Goal: Task Accomplishment & Management: Manage account settings

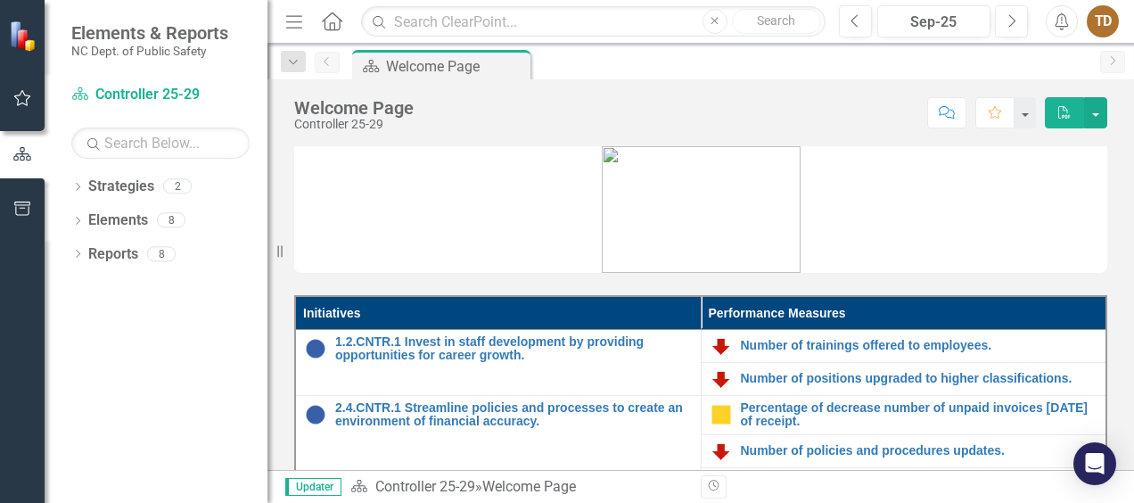
scroll to position [104, 0]
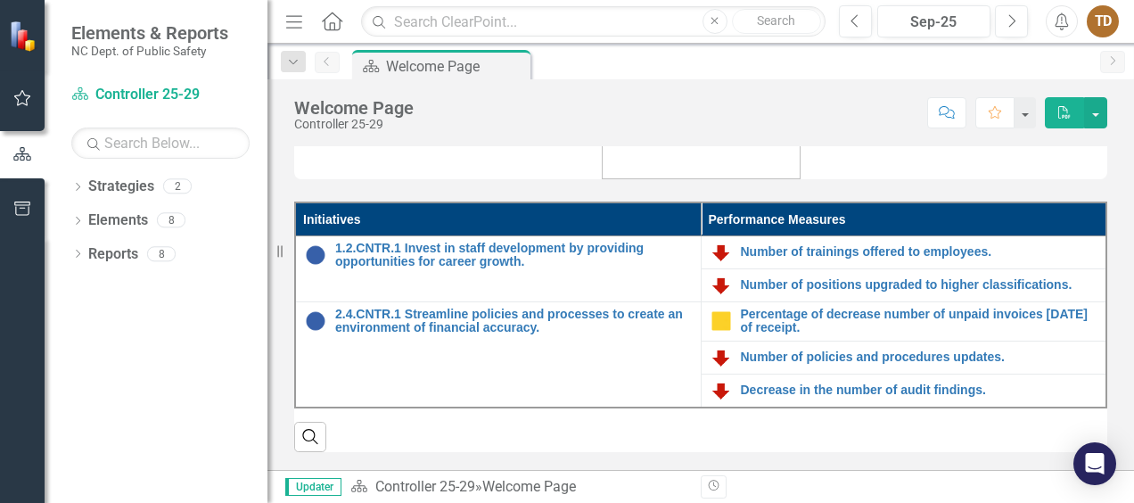
click at [599, 459] on div "Initiatives Performance Measures 1.2.CNTR.1 Invest in staff development by prov…" at bounding box center [700, 250] width 867 height 440
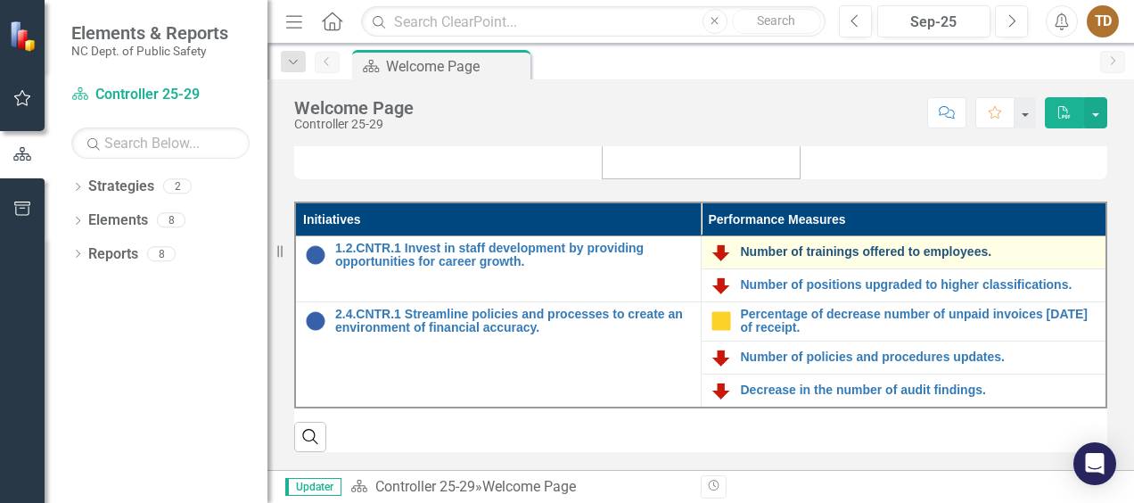
click at [807, 245] on link "Number of trainings offered to employees." at bounding box center [919, 251] width 357 height 13
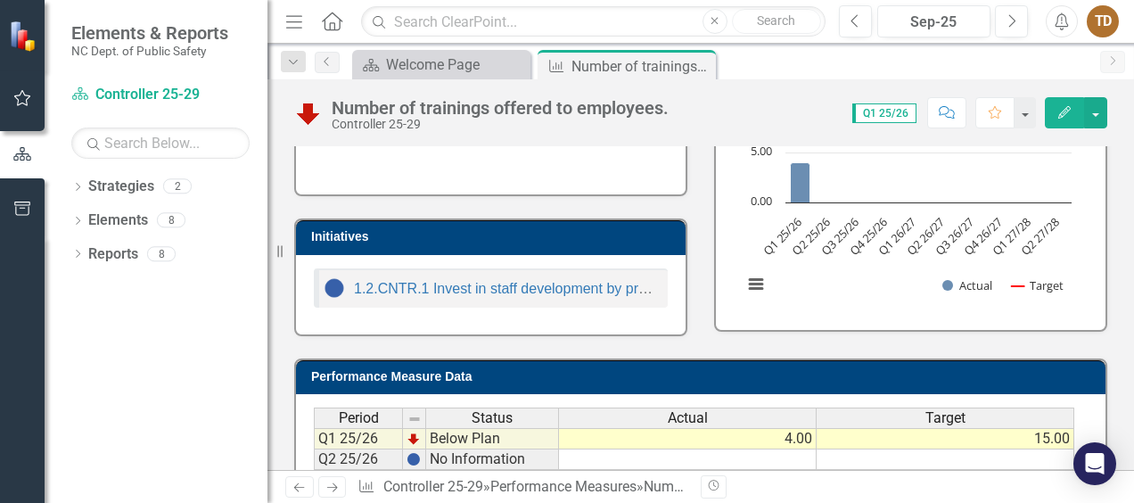
scroll to position [404, 0]
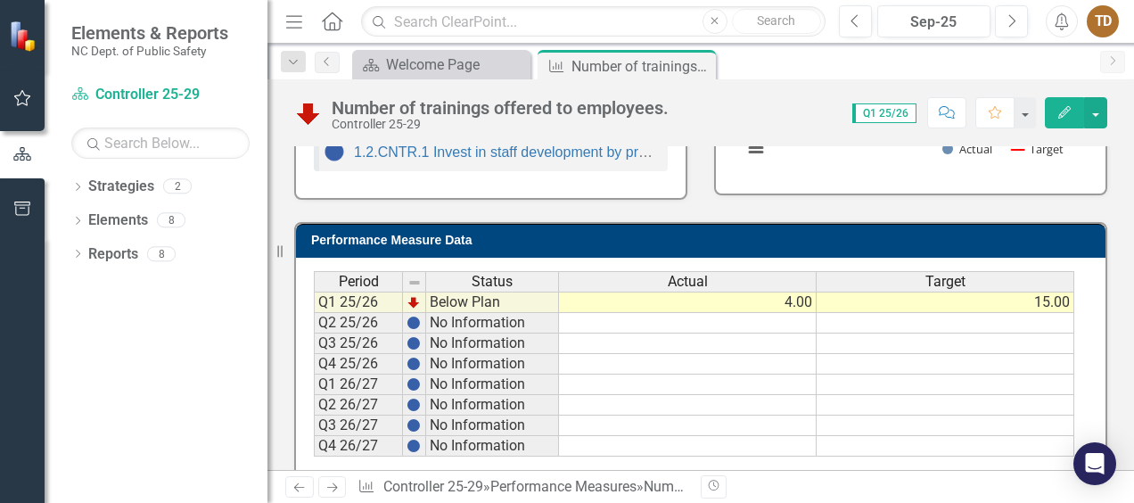
click at [797, 300] on td "4.00" at bounding box center [688, 302] width 258 height 21
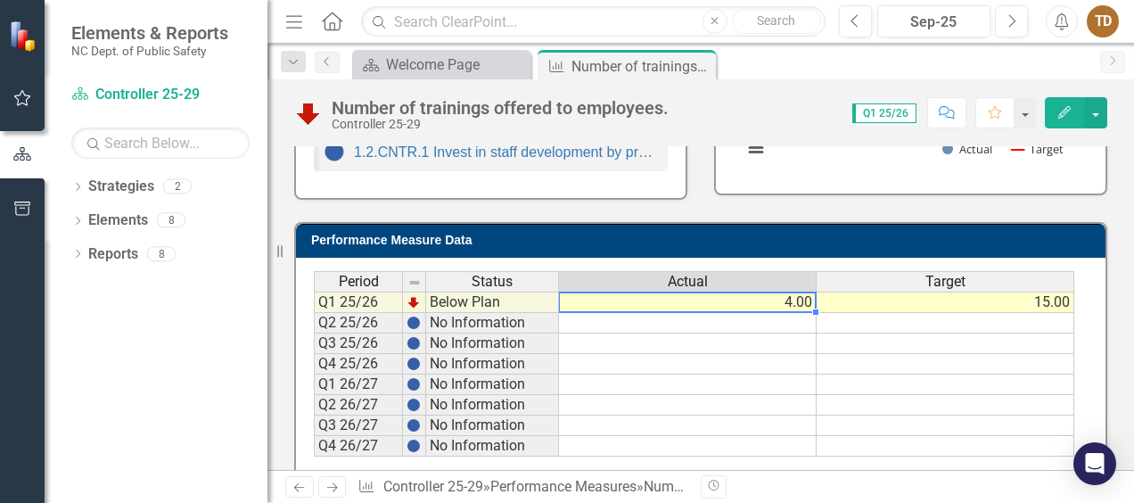
click at [797, 300] on td "4.00" at bounding box center [688, 302] width 258 height 21
type textarea "4"
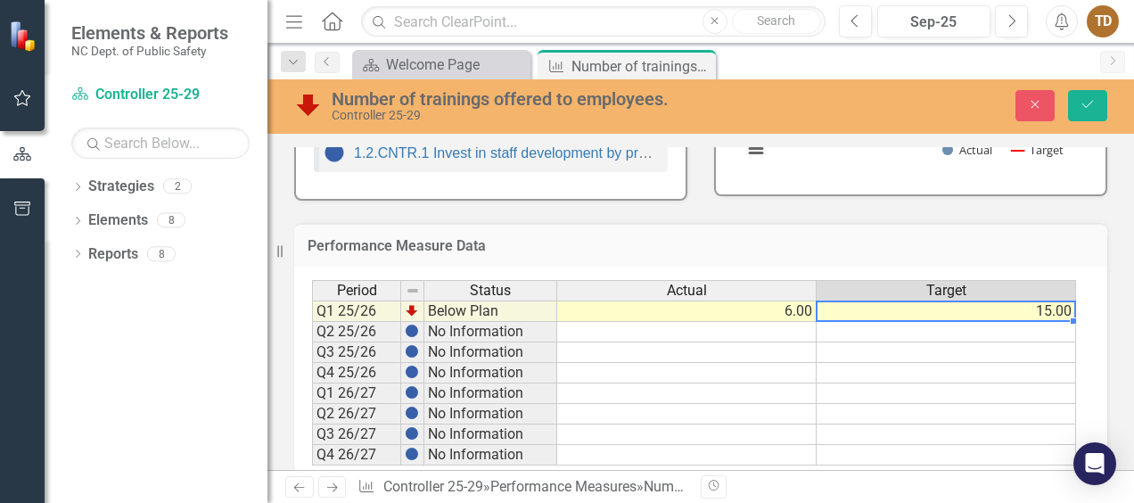
click at [1040, 310] on td "15.00" at bounding box center [946, 310] width 259 height 21
click at [1051, 310] on td "15.00" at bounding box center [946, 310] width 259 height 21
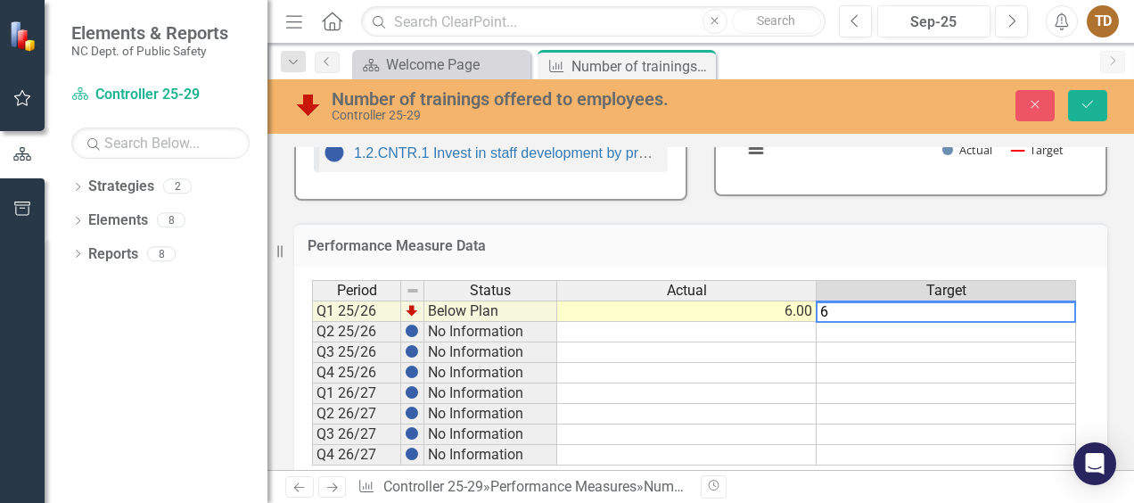
click at [779, 313] on td "6.00" at bounding box center [686, 310] width 259 height 21
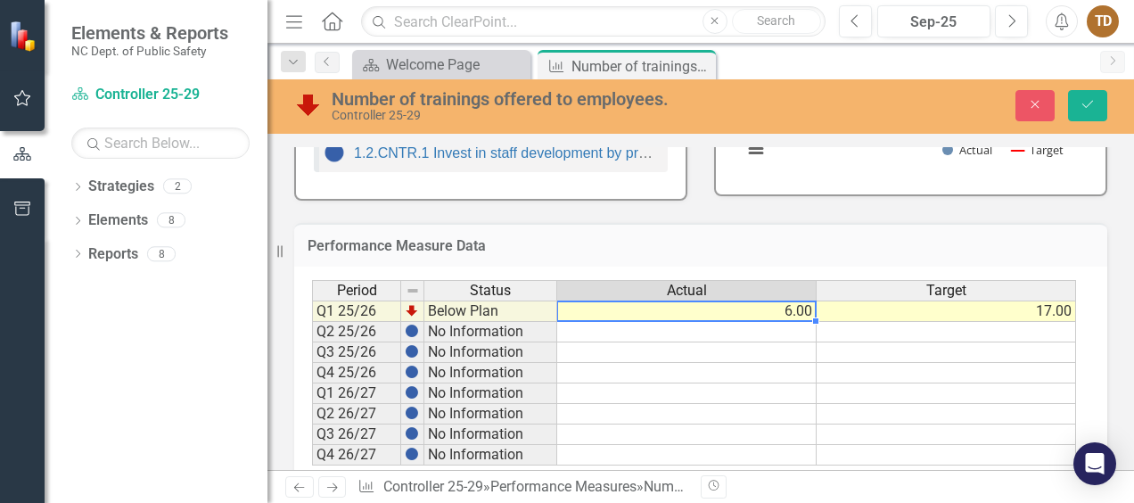
click at [1051, 313] on td "17.00" at bounding box center [946, 310] width 259 height 21
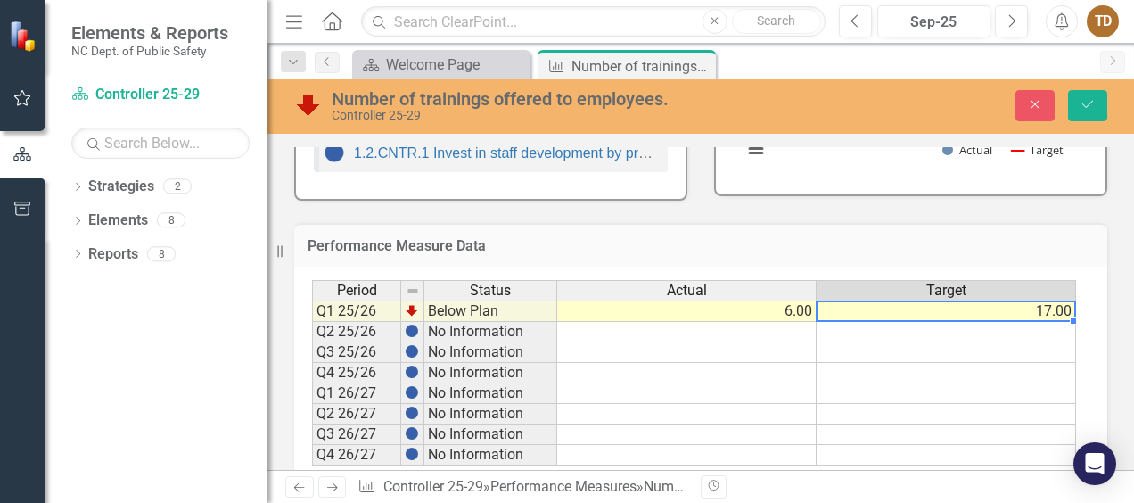
click at [1051, 313] on td "17.00" at bounding box center [946, 310] width 259 height 21
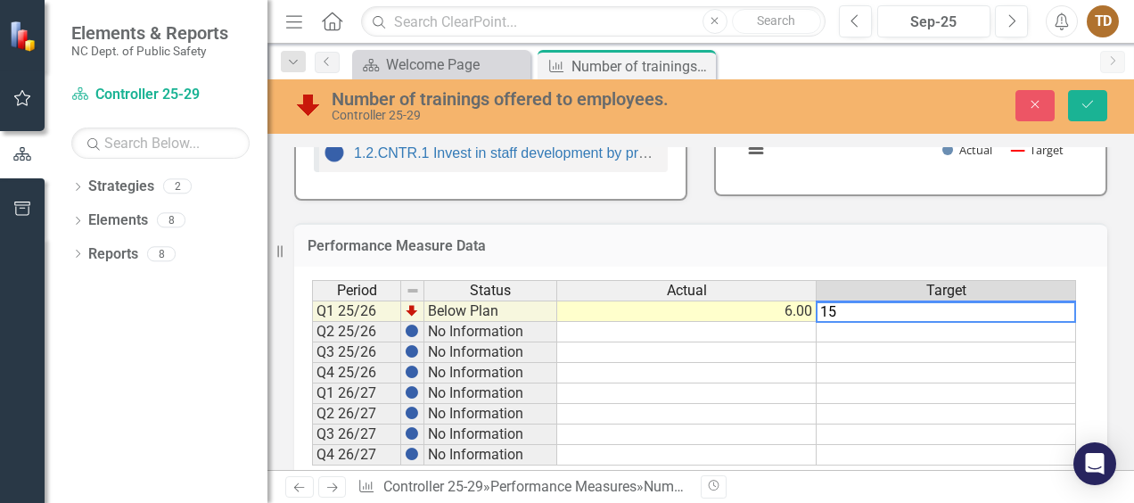
type textarea "15"
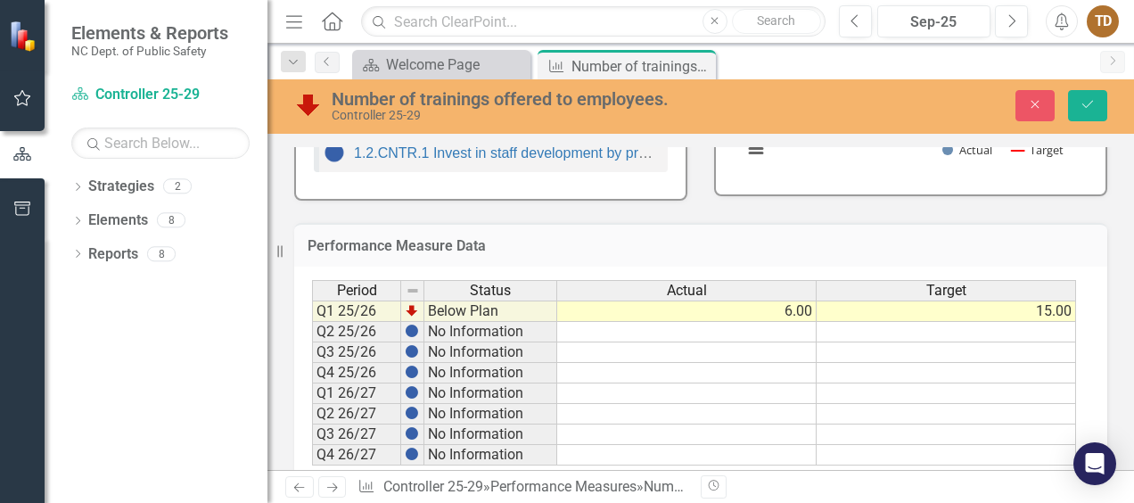
click at [991, 250] on h3 "Performance Measure Data" at bounding box center [701, 246] width 786 height 16
click at [1089, 105] on icon "submit" at bounding box center [1087, 104] width 11 height 7
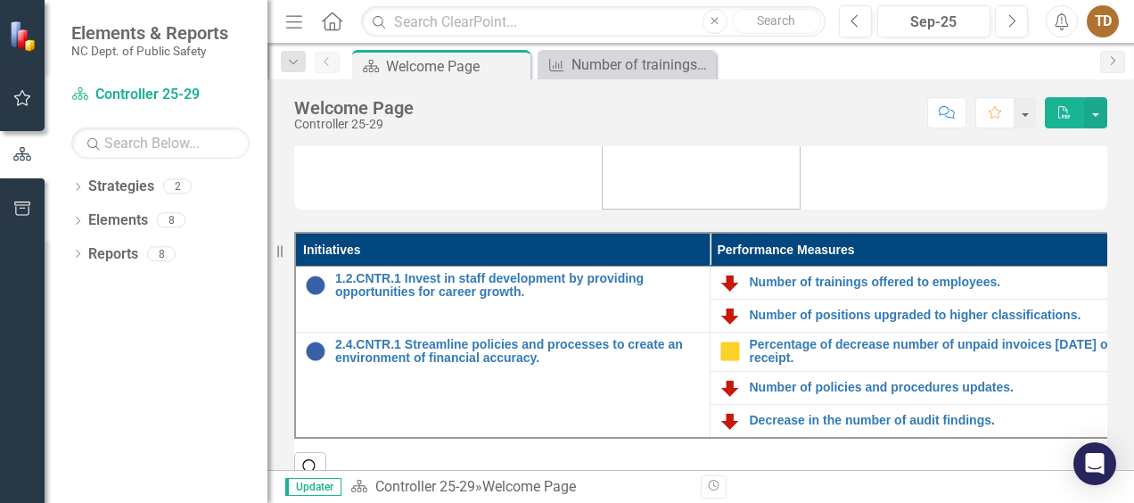
scroll to position [67, 0]
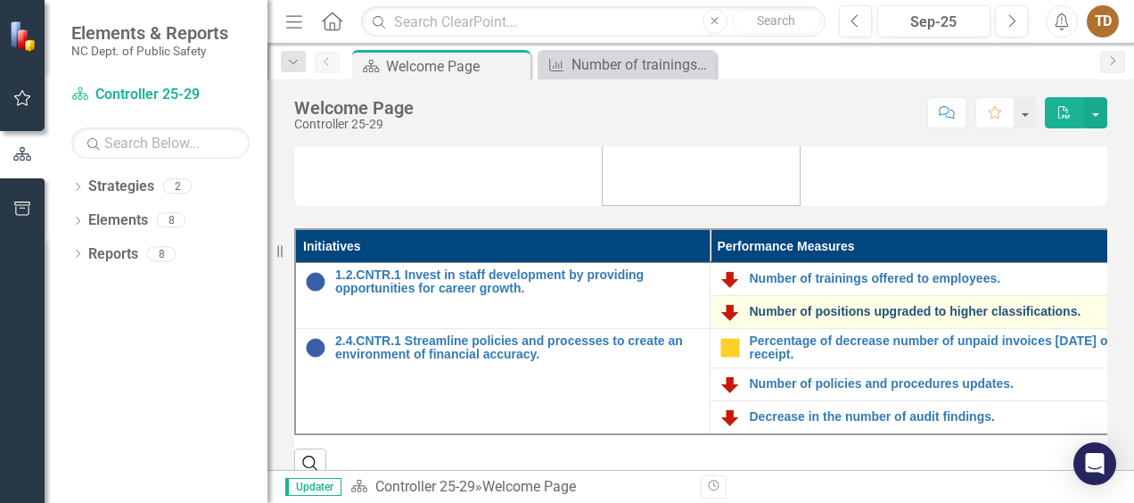
click at [1029, 308] on link "Number of positions upgraded to higher classifications." at bounding box center [933, 311] width 366 height 13
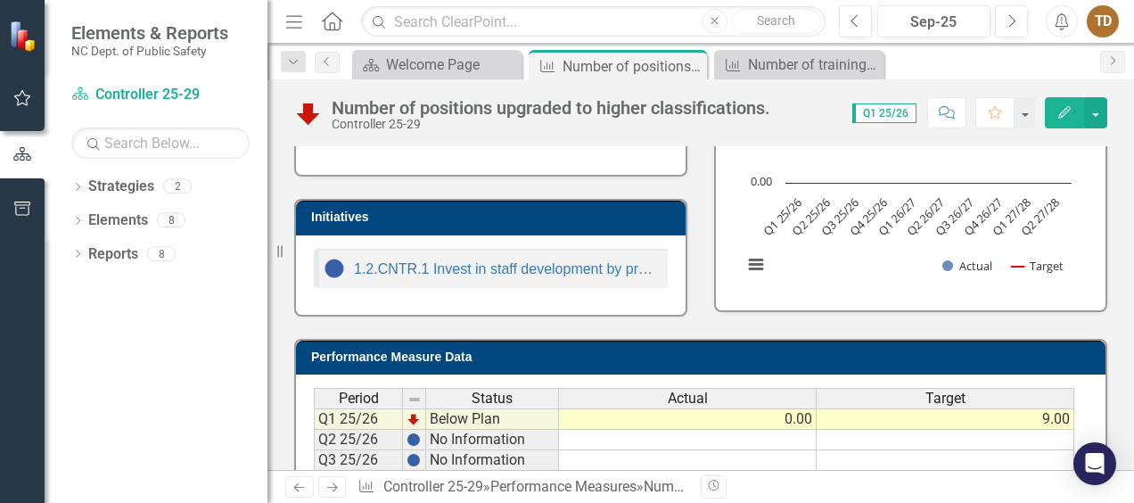
scroll to position [305, 0]
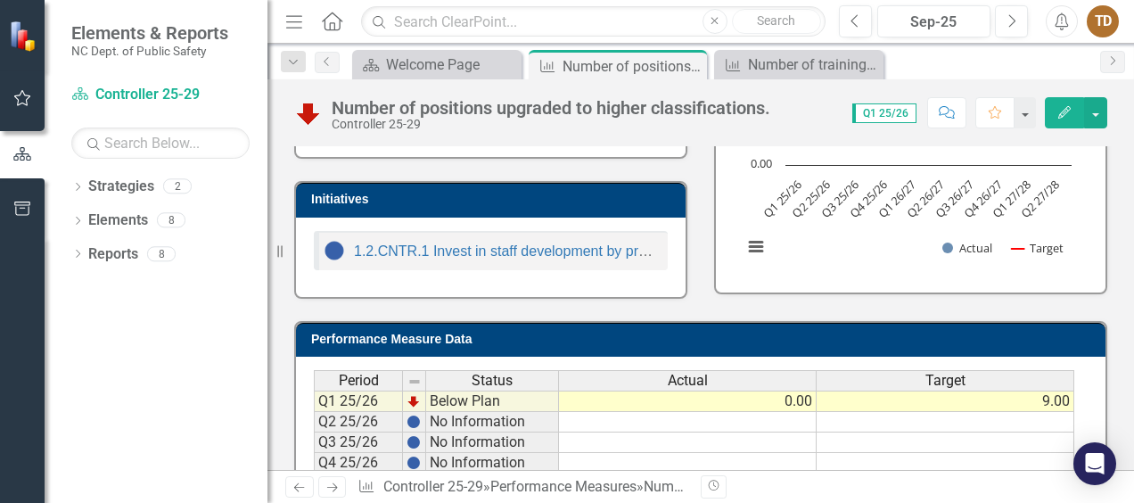
click at [1049, 400] on td "9.00" at bounding box center [946, 400] width 258 height 21
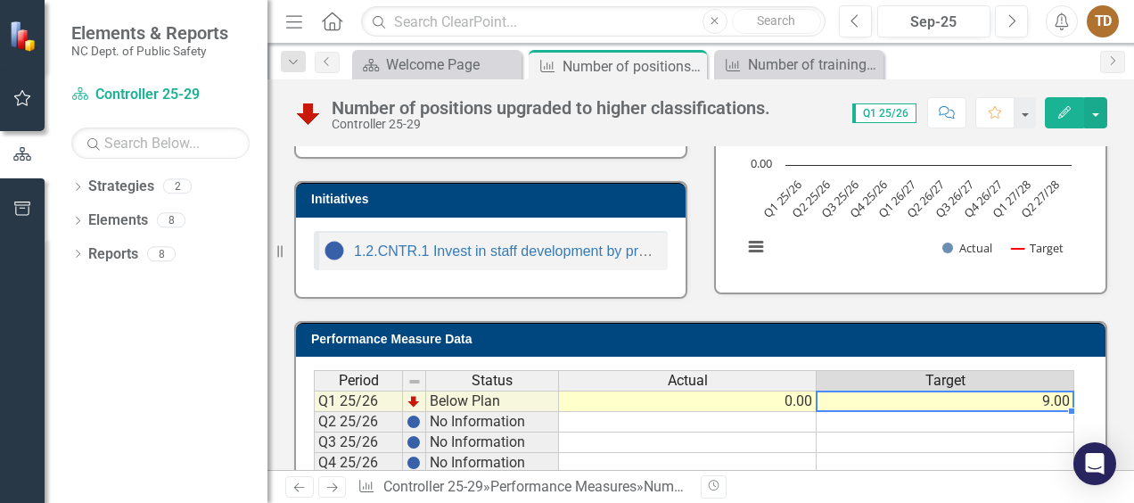
click at [1050, 399] on td "9.00" at bounding box center [946, 400] width 258 height 21
type textarea "9"
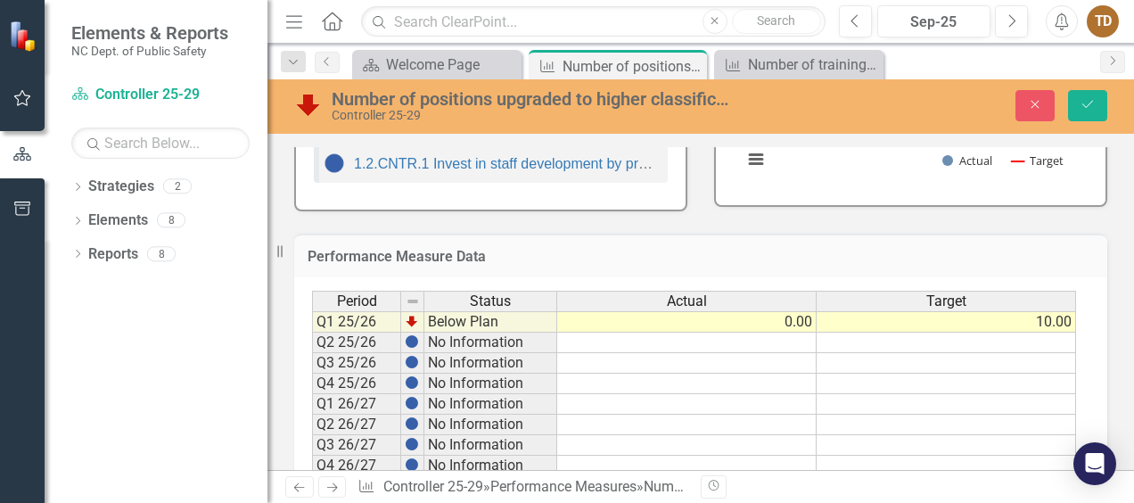
scroll to position [395, 0]
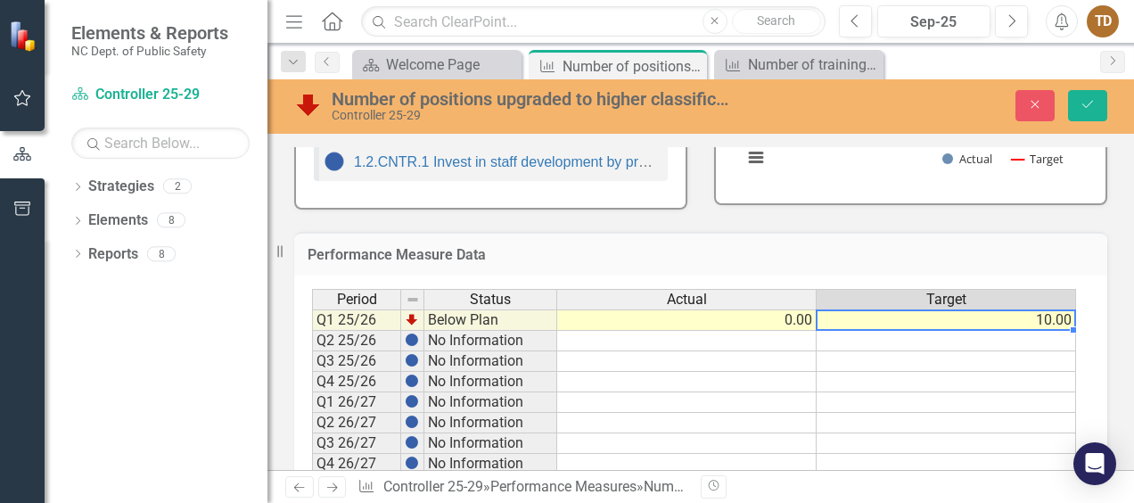
click at [1055, 317] on td "10.00" at bounding box center [946, 319] width 259 height 21
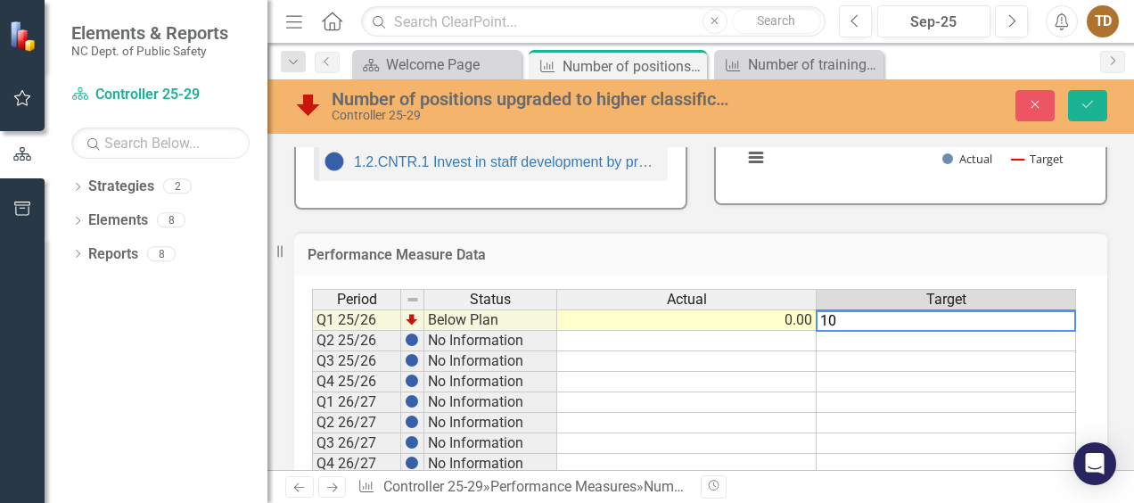
type textarea "1"
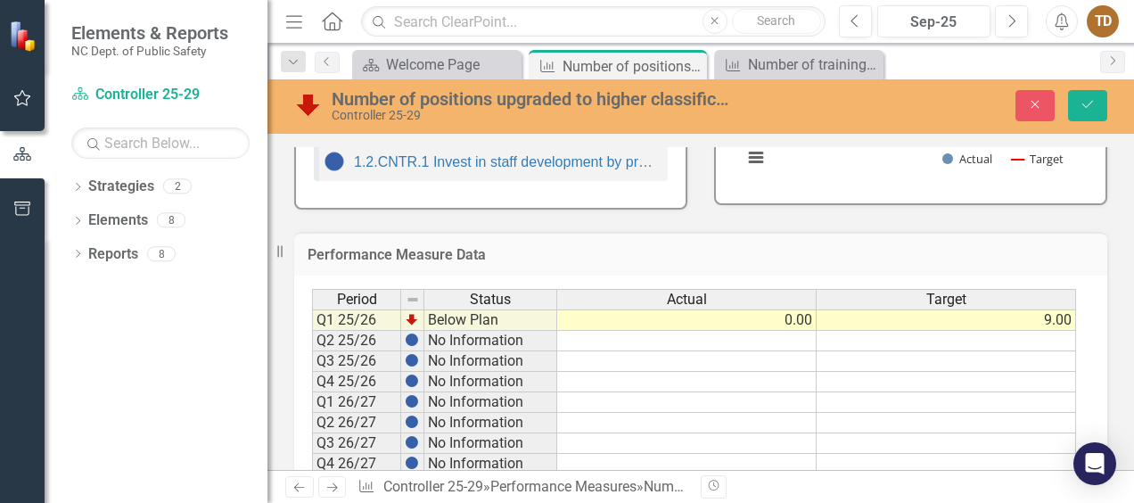
scroll to position [440, 0]
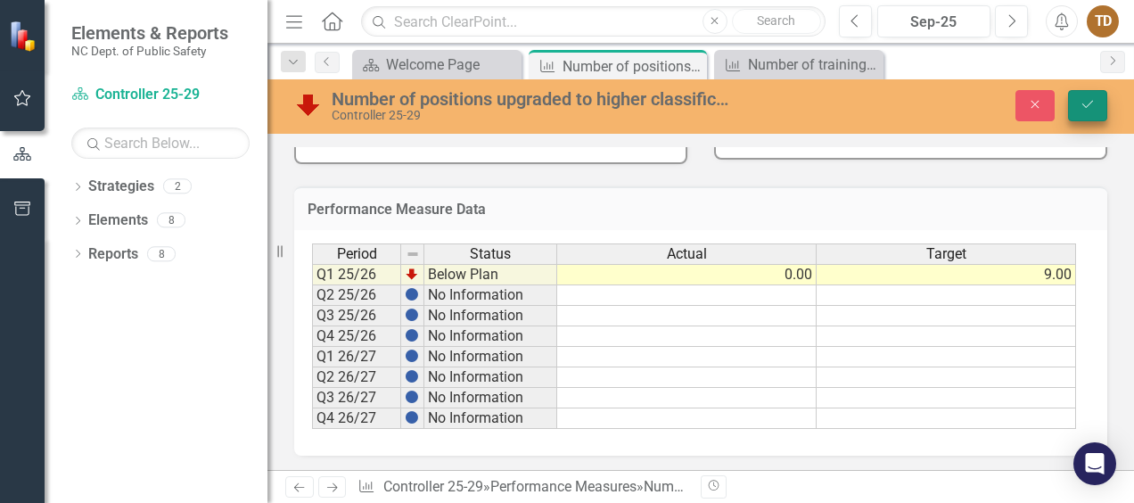
type textarea "9"
click at [1094, 109] on icon "Save" at bounding box center [1088, 104] width 16 height 12
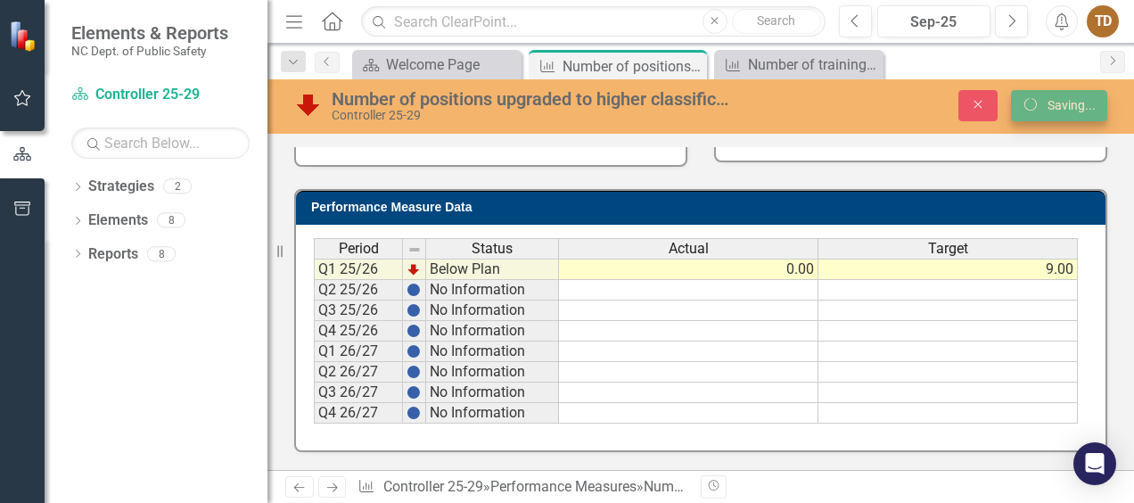
scroll to position [435, 0]
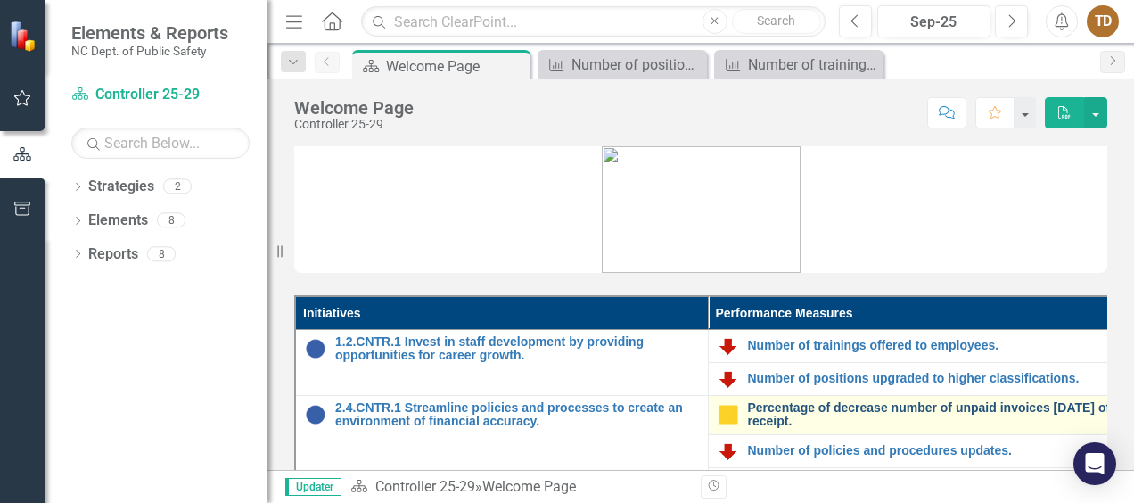
click at [888, 409] on link "Percentage of decrease number of unpaid invoices [DATE] of receipt." at bounding box center [930, 415] width 364 height 28
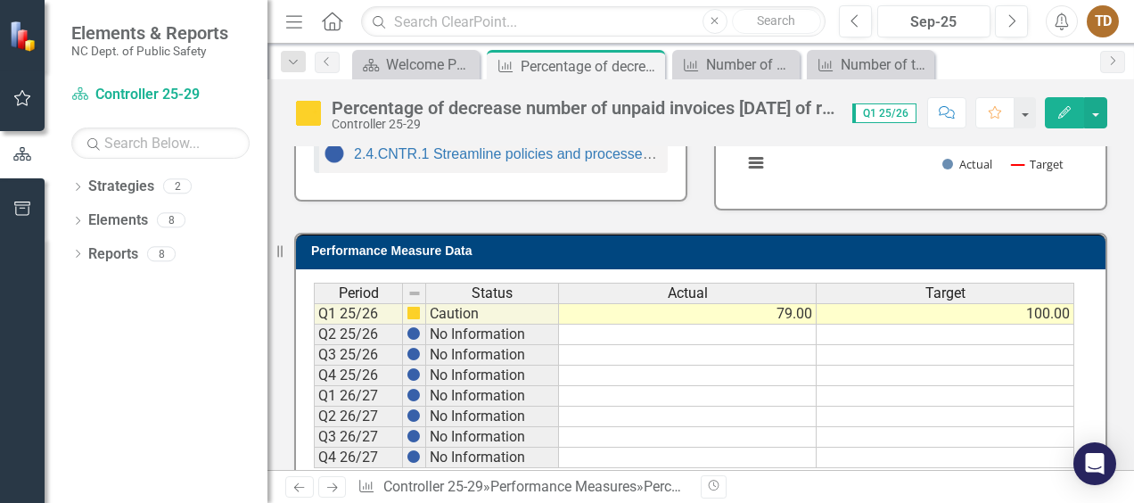
scroll to position [440, 0]
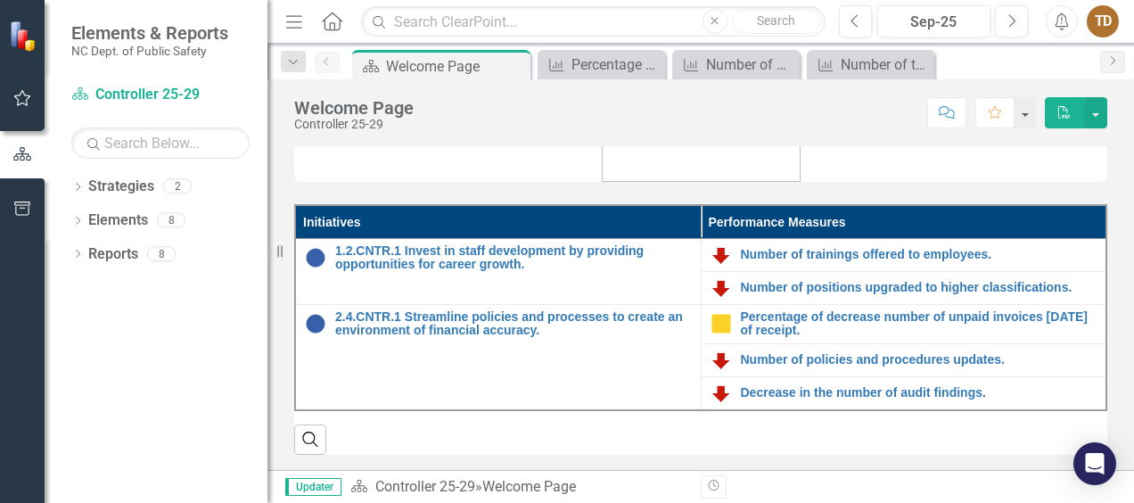
scroll to position [104, 0]
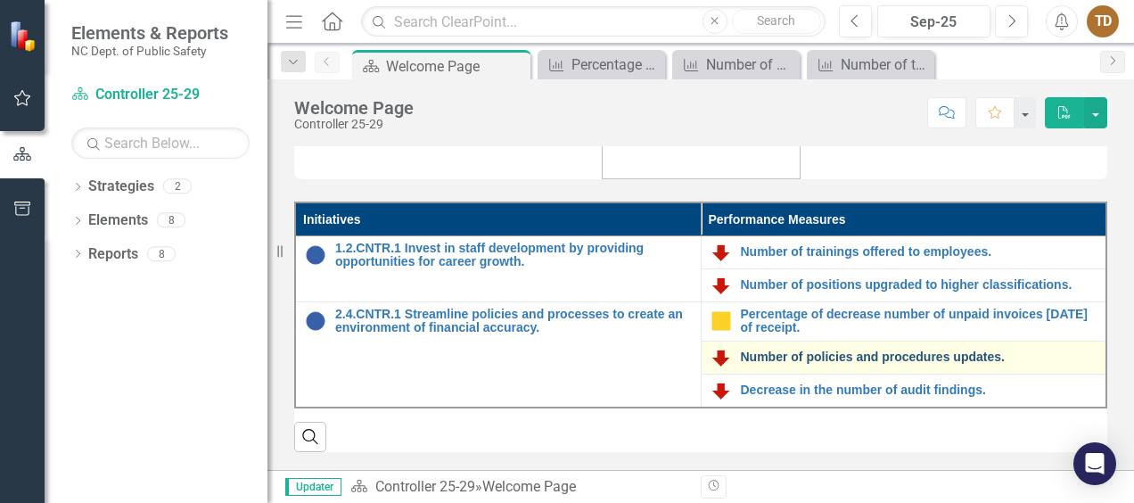
click at [870, 350] on link "Number of policies and procedures updates." at bounding box center [919, 356] width 357 height 13
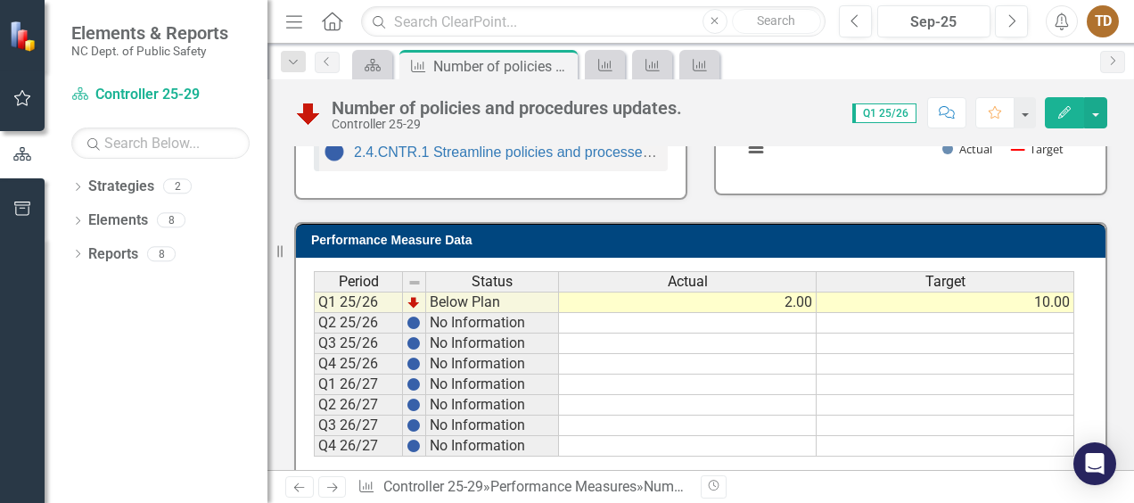
scroll to position [410, 0]
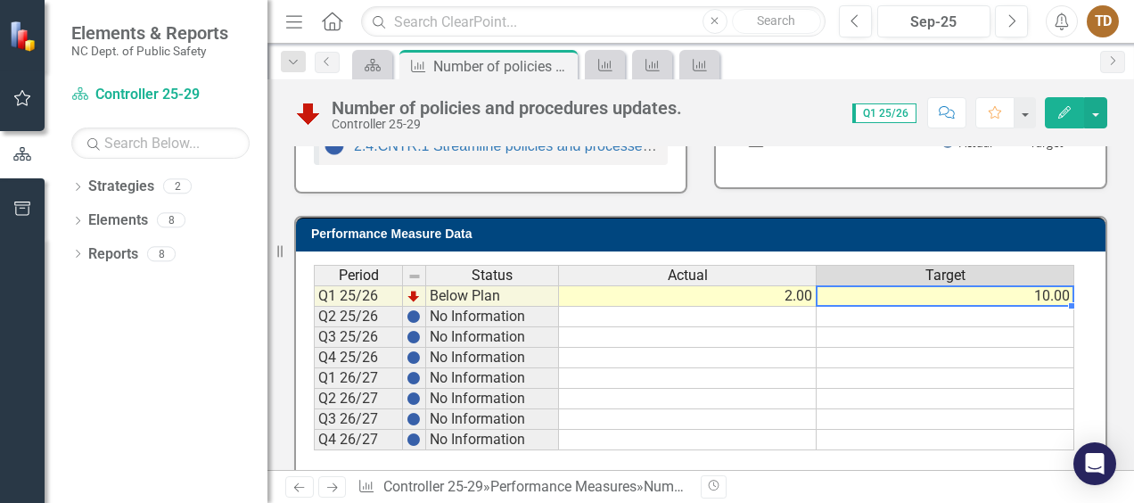
click at [1033, 300] on td "10.00" at bounding box center [946, 295] width 258 height 21
click at [1036, 291] on td "10.00" at bounding box center [946, 295] width 258 height 21
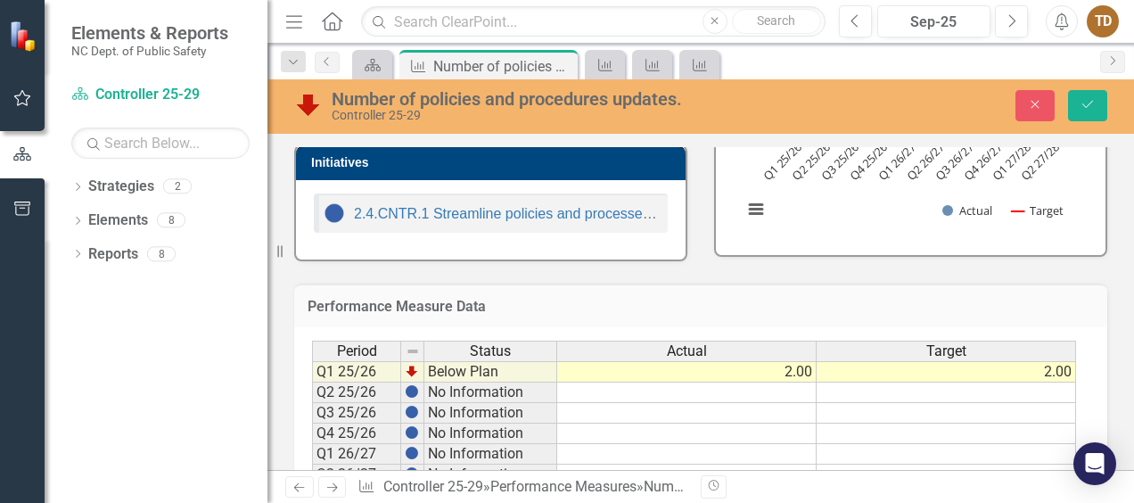
scroll to position [346, 0]
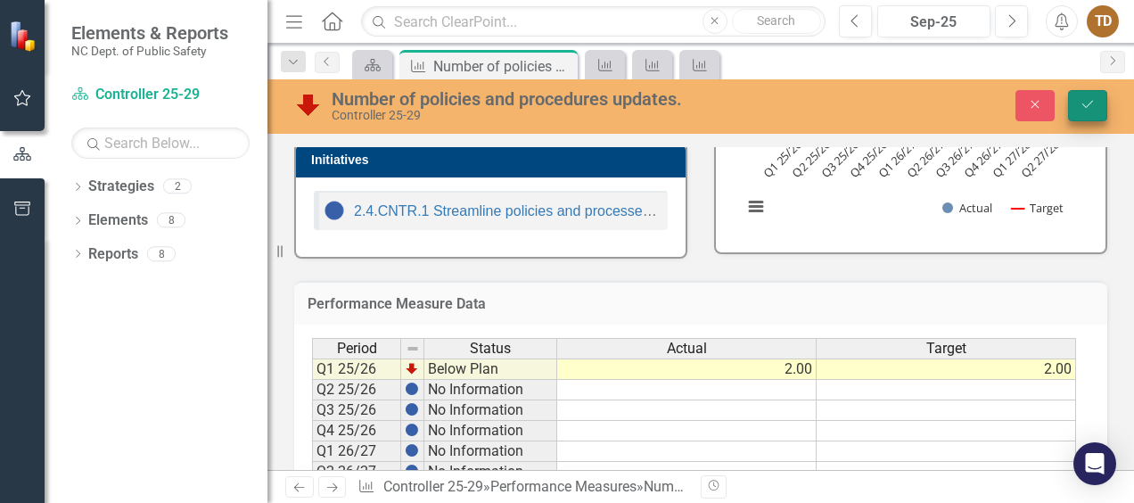
type textarea "2"
click at [1087, 111] on icon "Save" at bounding box center [1088, 104] width 16 height 12
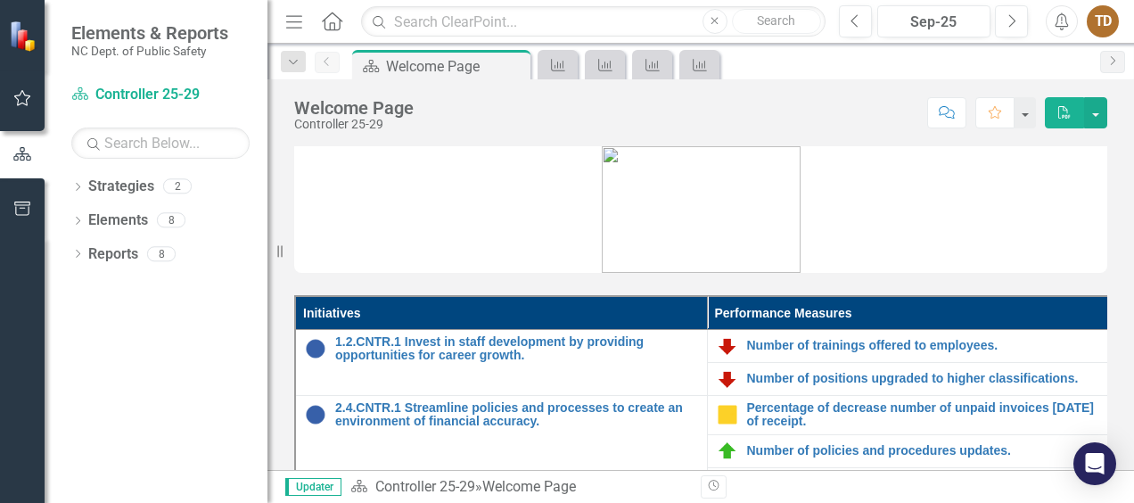
scroll to position [104, 0]
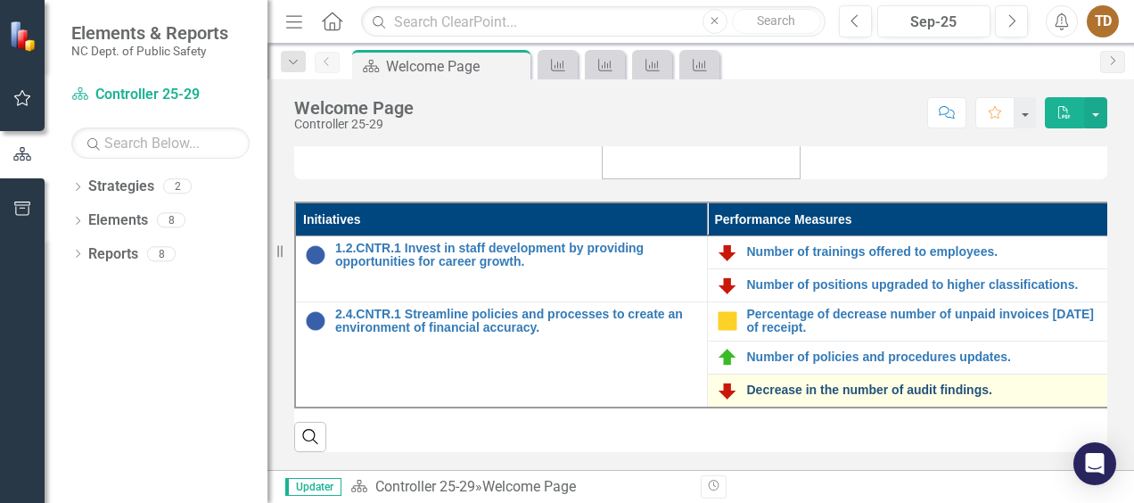
click at [945, 383] on link "Decrease in the number of audit findings." at bounding box center [928, 389] width 363 height 13
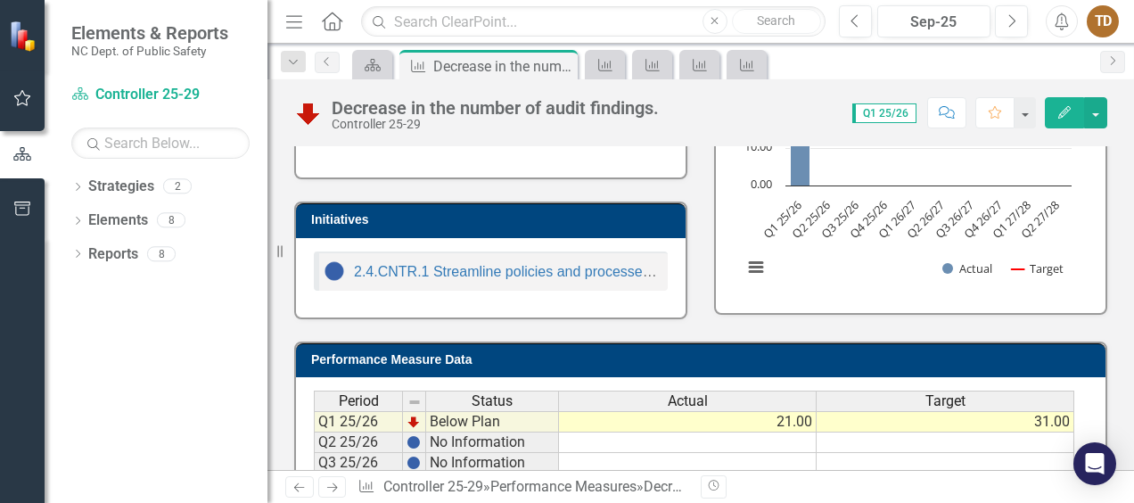
scroll to position [433, 0]
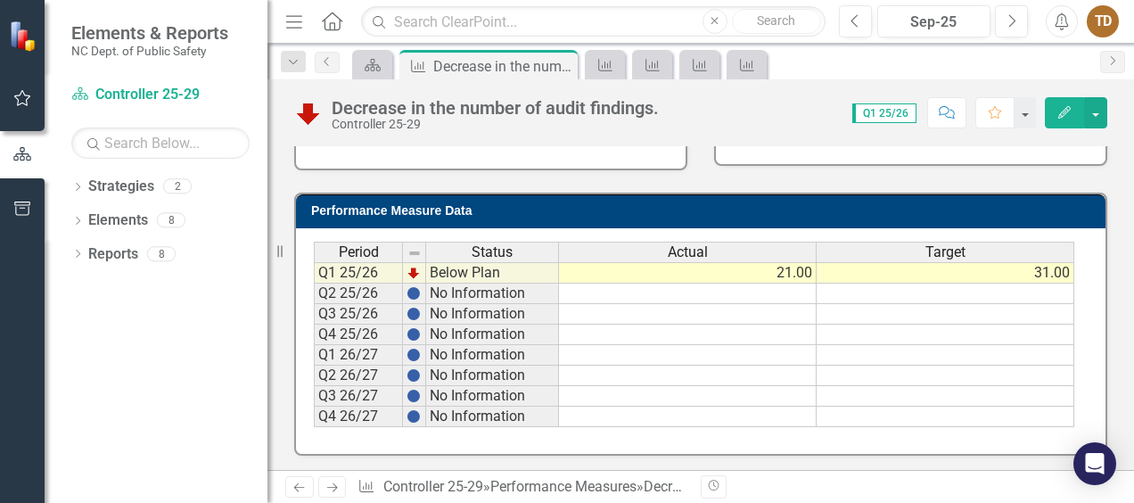
click at [1035, 273] on td "31.00" at bounding box center [946, 272] width 258 height 21
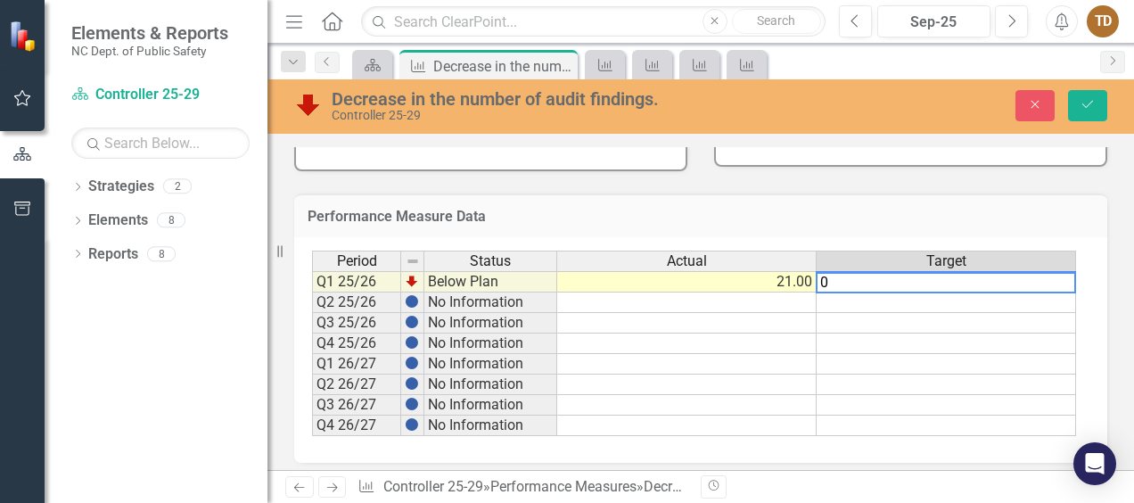
type textarea "0"
click at [922, 305] on td at bounding box center [946, 302] width 259 height 21
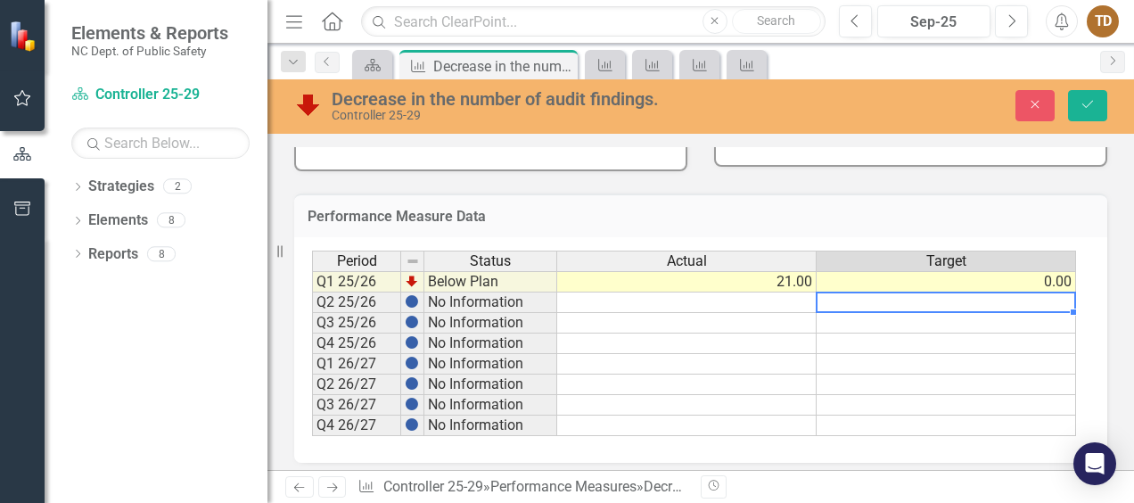
click at [771, 285] on td "21.00" at bounding box center [686, 281] width 259 height 21
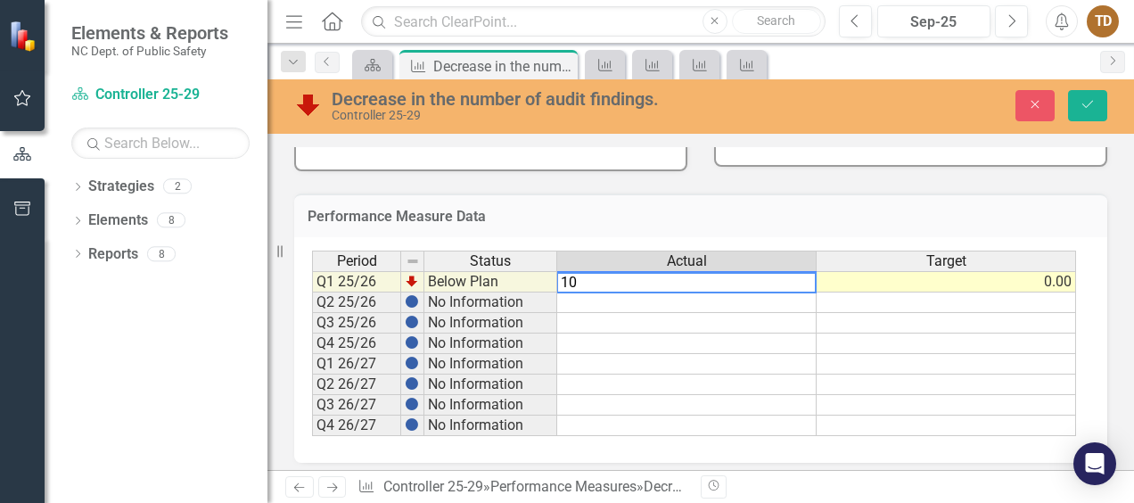
type textarea "10"
click at [760, 304] on td at bounding box center [686, 302] width 259 height 21
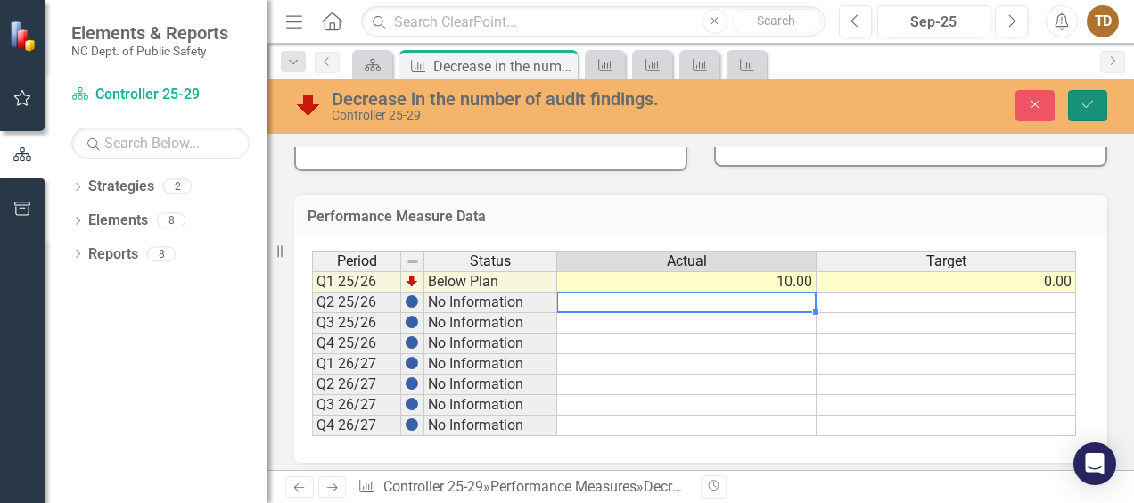
click at [1097, 106] on button "Save" at bounding box center [1087, 105] width 39 height 31
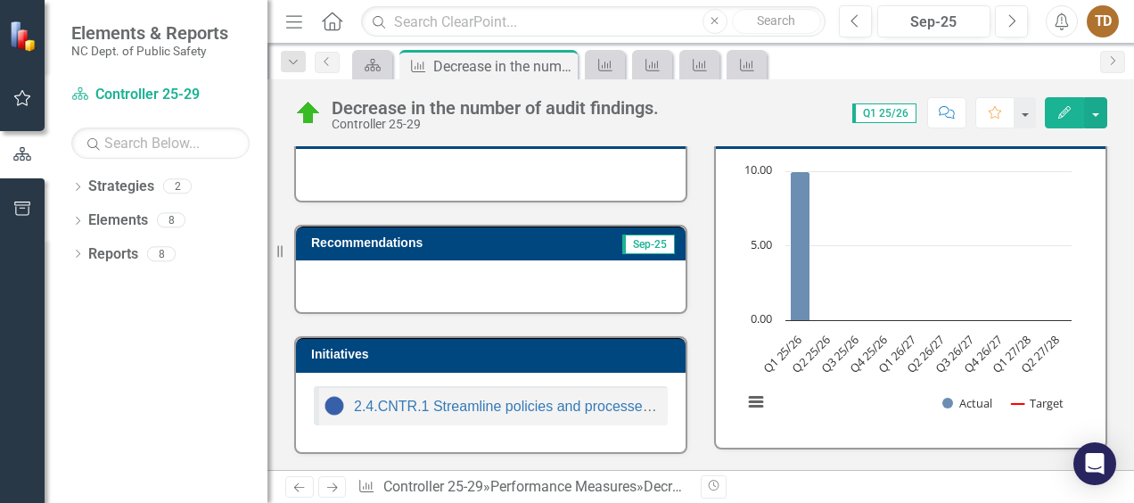
scroll to position [153, 0]
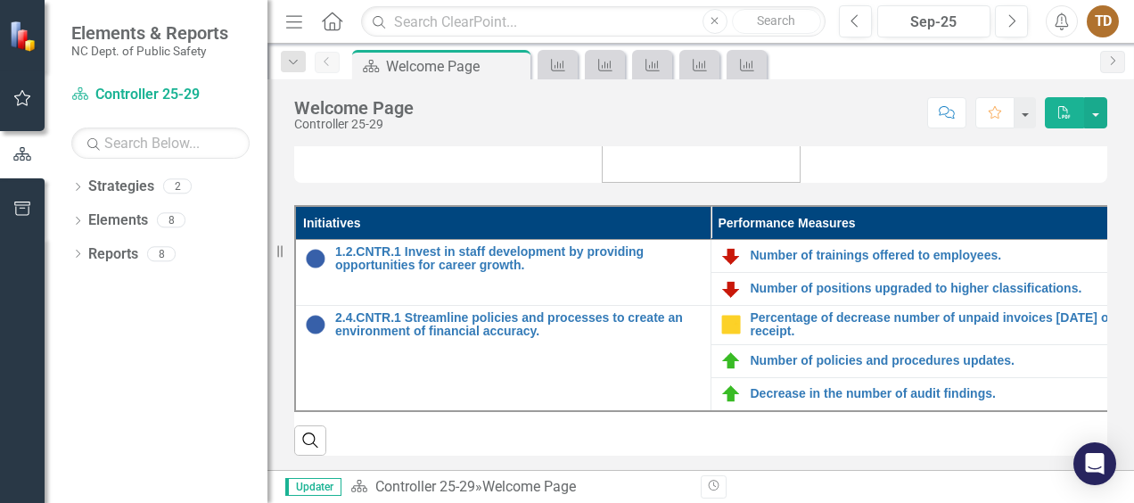
scroll to position [91, 0]
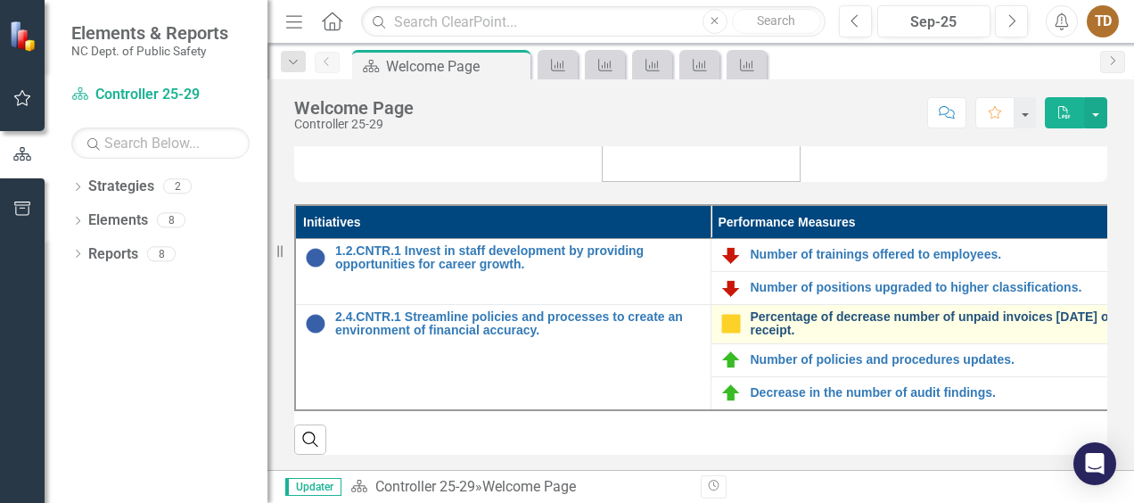
click at [943, 323] on link "Percentage of decrease number of unpaid invoices [DATE] of receipt." at bounding box center [934, 324] width 366 height 28
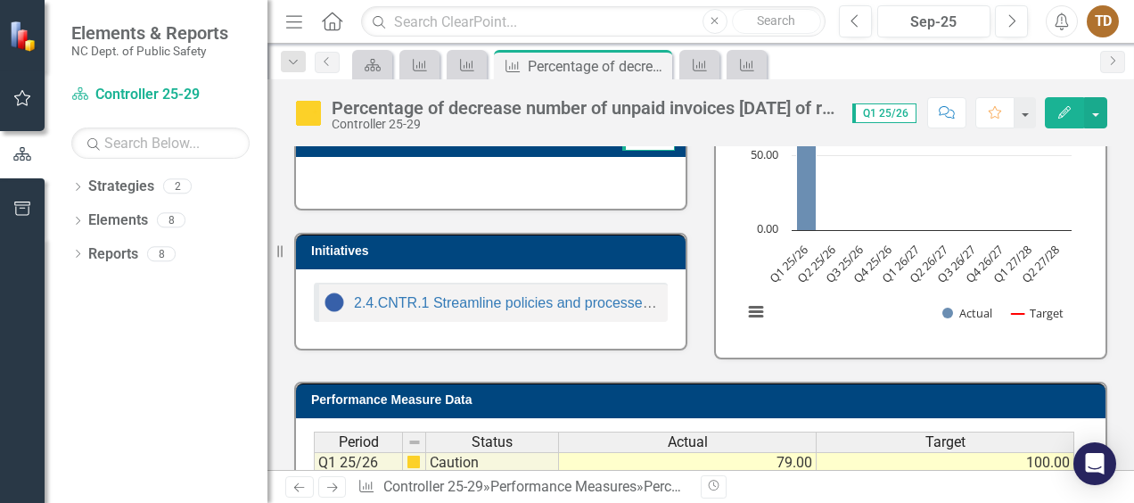
scroll to position [391, 0]
